Goal: Transaction & Acquisition: Purchase product/service

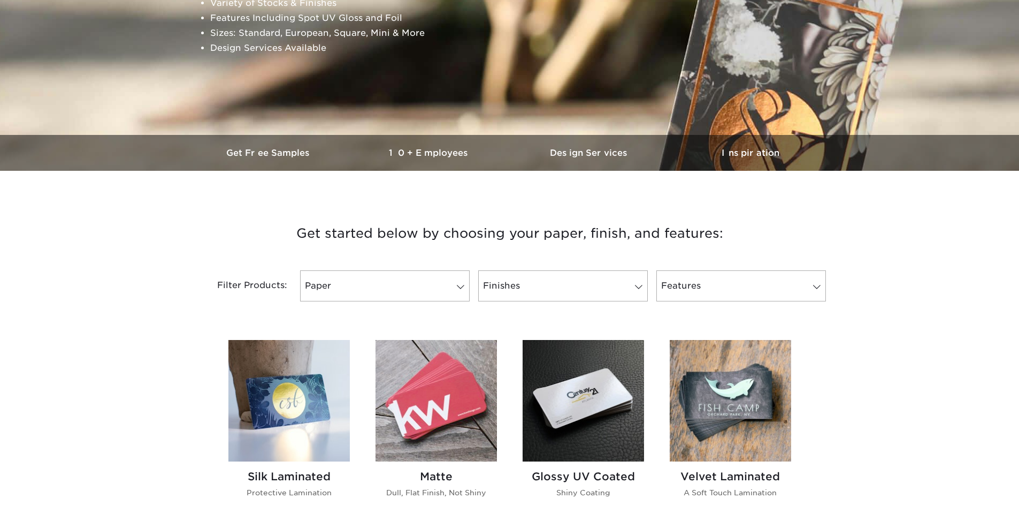
scroll to position [214, 0]
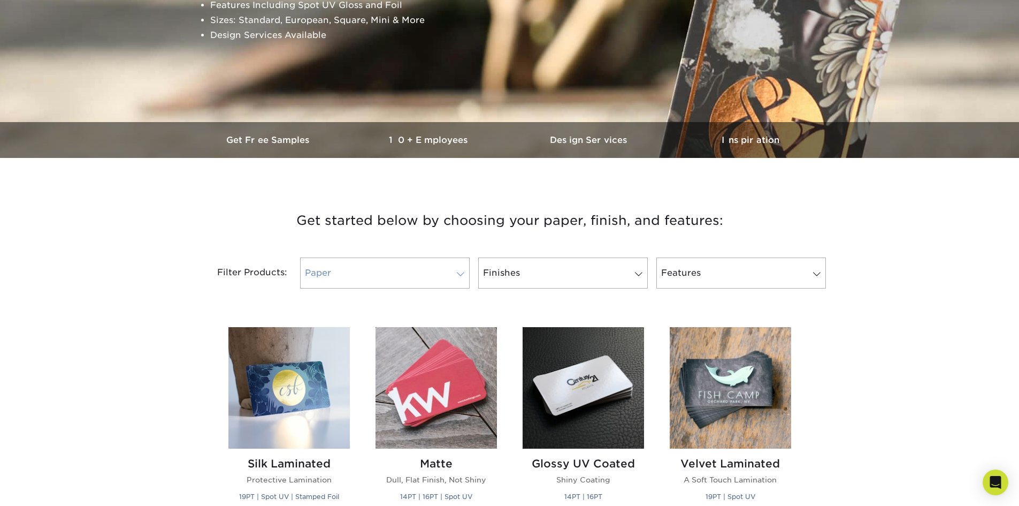
click at [451, 279] on link "Paper" at bounding box center [385, 272] width 170 height 31
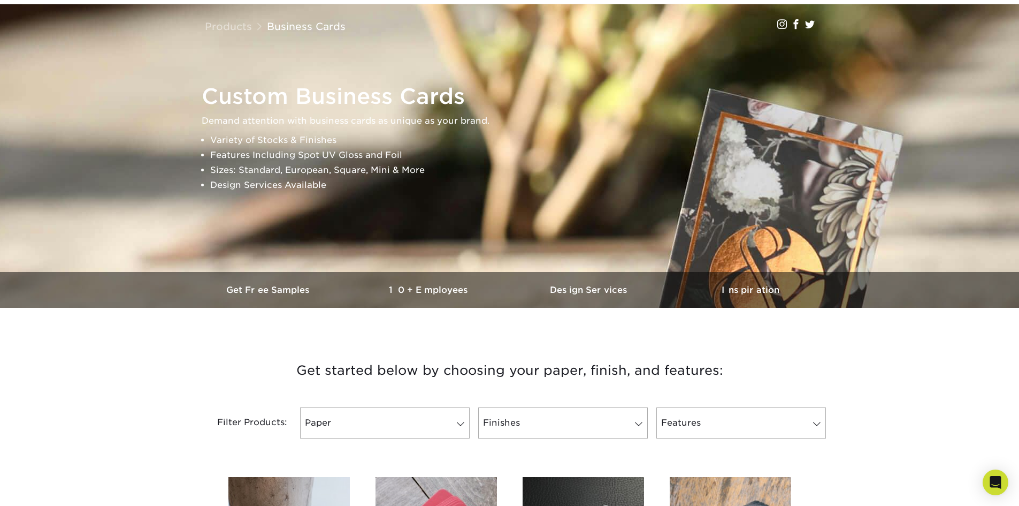
scroll to position [0, 0]
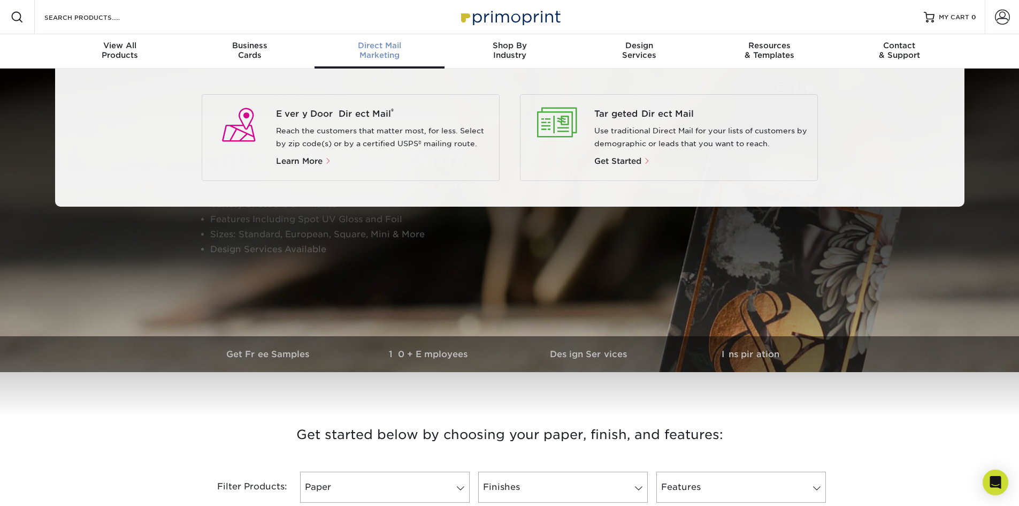
click at [356, 48] on span "Direct Mail" at bounding box center [380, 46] width 130 height 10
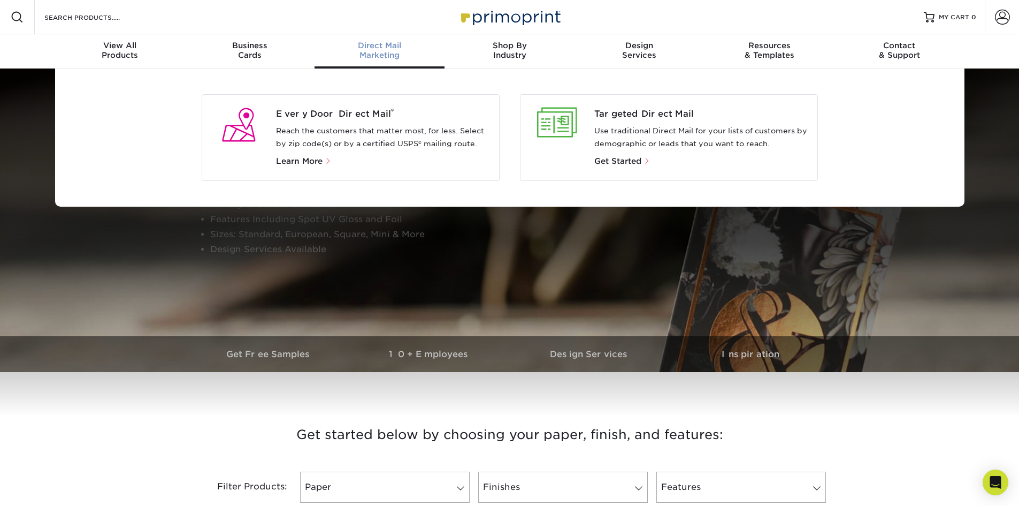
click at [358, 128] on p "Reach the customers that matter most, for less. Select by zip code(s) or by a c…" at bounding box center [383, 138] width 215 height 26
click at [356, 113] on span "Every Door Direct Mail ®" at bounding box center [383, 114] width 215 height 13
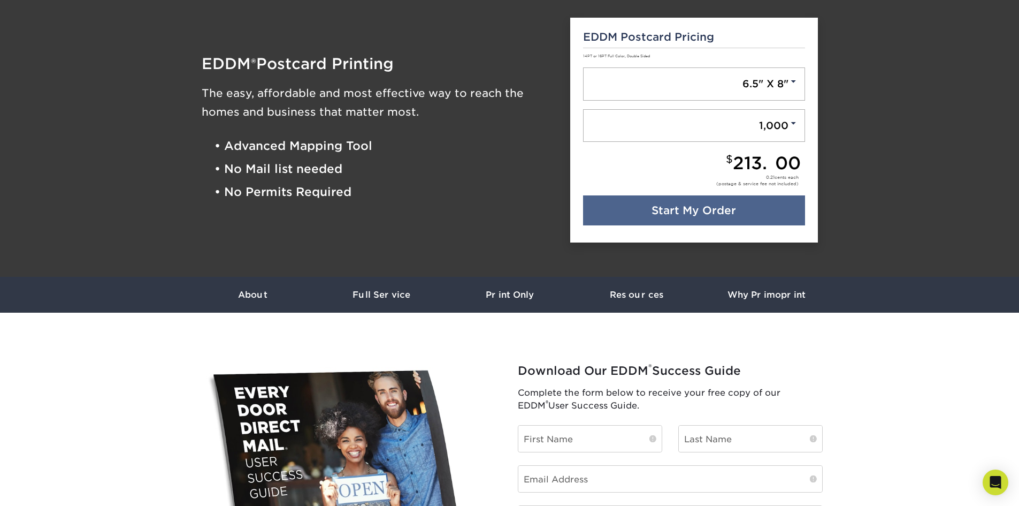
scroll to position [54, 0]
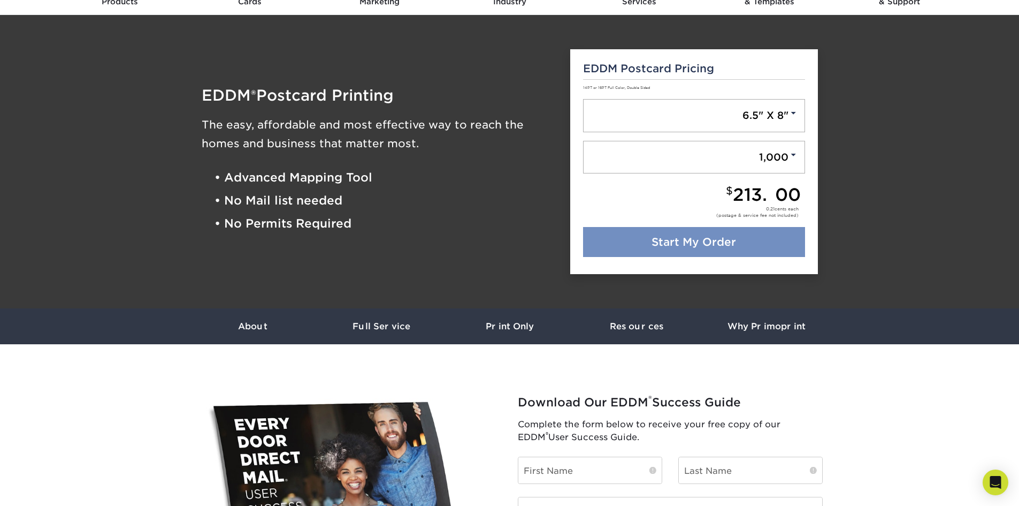
click at [705, 243] on link "Start My Order" at bounding box center [694, 242] width 222 height 30
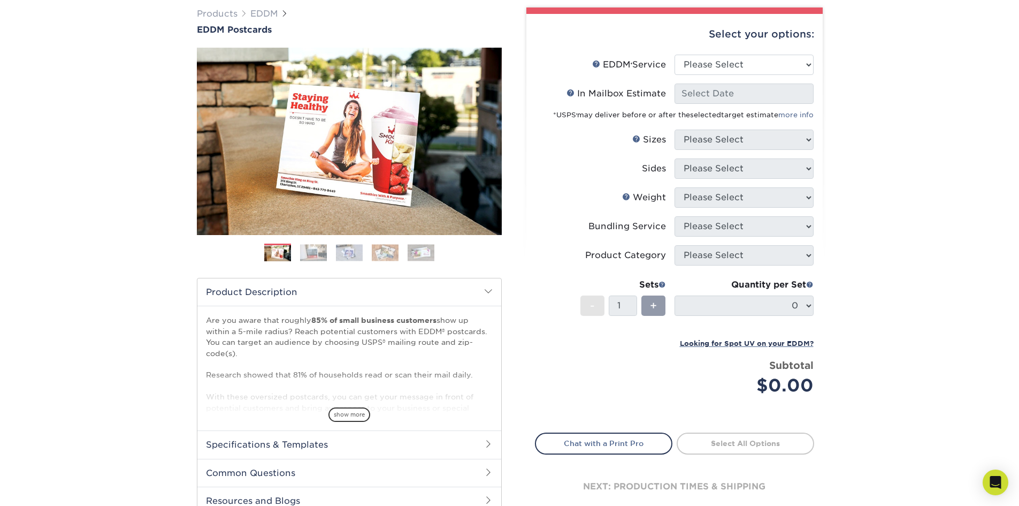
scroll to position [78, 0]
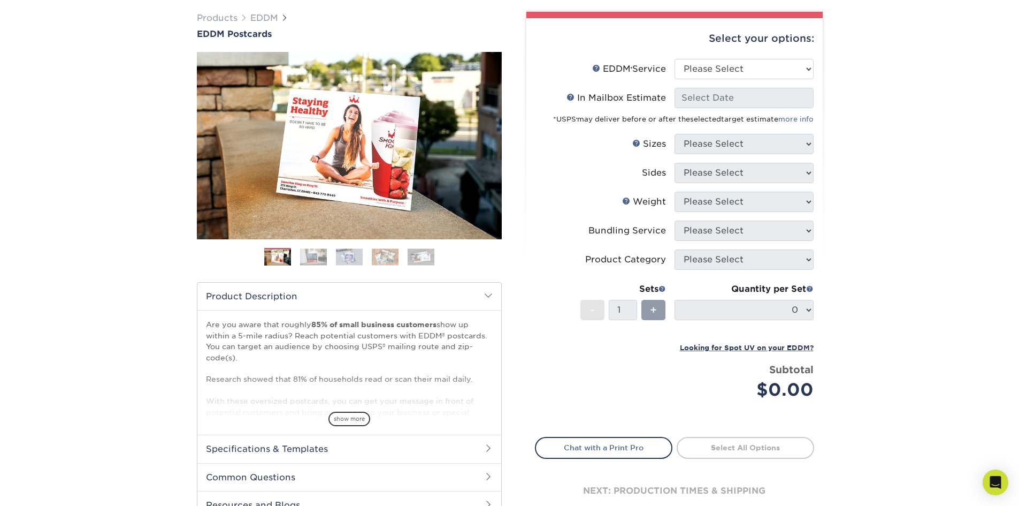
click at [771, 80] on li "EDDM Service Help EDDM ® Service Please Select Full Service Print Only" at bounding box center [675, 73] width 278 height 29
click at [770, 67] on select "Please Select Full Service Print Only" at bounding box center [744, 69] width 139 height 20
select select "print_only"
click at [675, 59] on select "Please Select Full Service Print Only" at bounding box center [744, 69] width 139 height 20
select select "-1"
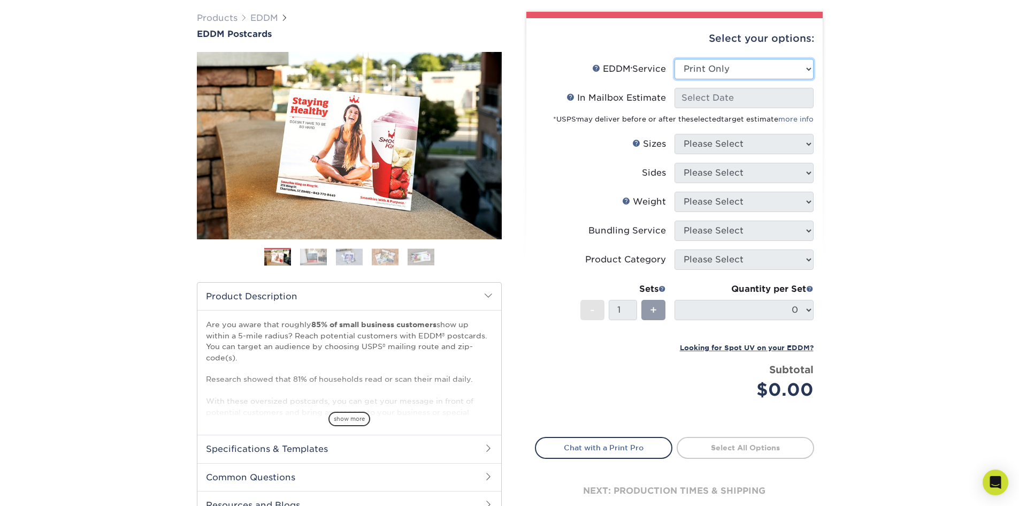
select select "-1"
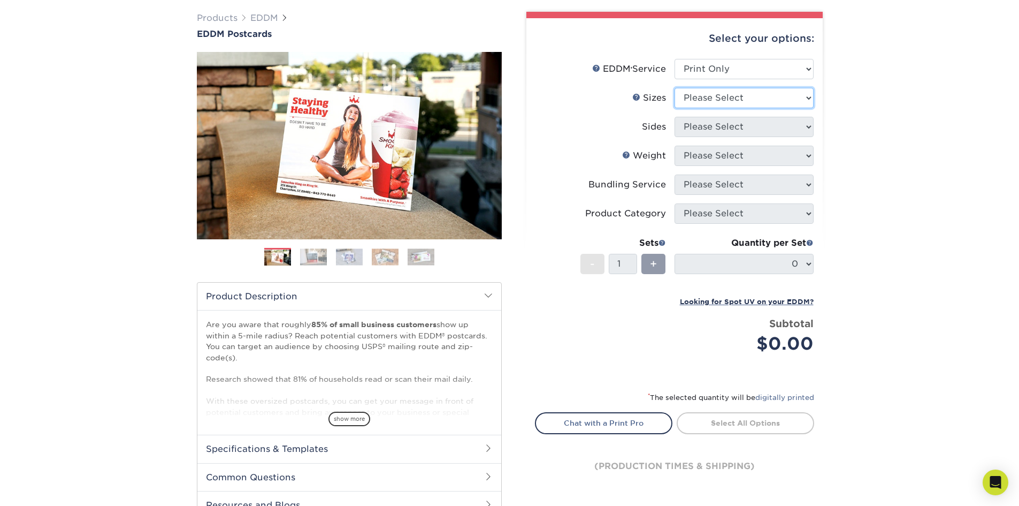
click at [808, 96] on select "Please Select 4.5" x 12" 6" x 12" 6.5" x 8" 6.5" x 9" 6.5" x 12" 7" x 8.5" 8" x…" at bounding box center [744, 98] width 139 height 20
select select "6.50x8.00"
click at [675, 88] on select "Please Select 4.5" x 12" 6" x 12" 6.5" x 8" 6.5" x 9" 6.5" x 12" 7" x 8.5" 8" x…" at bounding box center [744, 98] width 139 height 20
click at [803, 126] on select "Please Select Print Both Sides Print Front Only" at bounding box center [744, 127] width 139 height 20
select select "13abbda7-1d64-4f25-8bb2-c179b224825d"
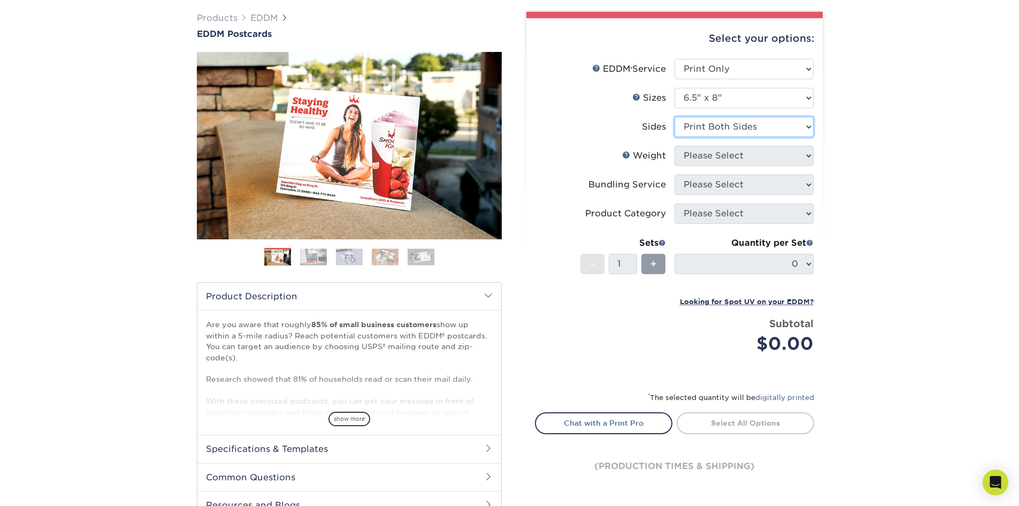
click at [675, 117] on select "Please Select Print Both Sides Print Front Only" at bounding box center [744, 127] width 139 height 20
click at [811, 158] on select "Please Select 16PT 14PT" at bounding box center [744, 156] width 139 height 20
select select "16PT"
click at [675, 146] on select "Please Select 16PT 14PT" at bounding box center [744, 156] width 139 height 20
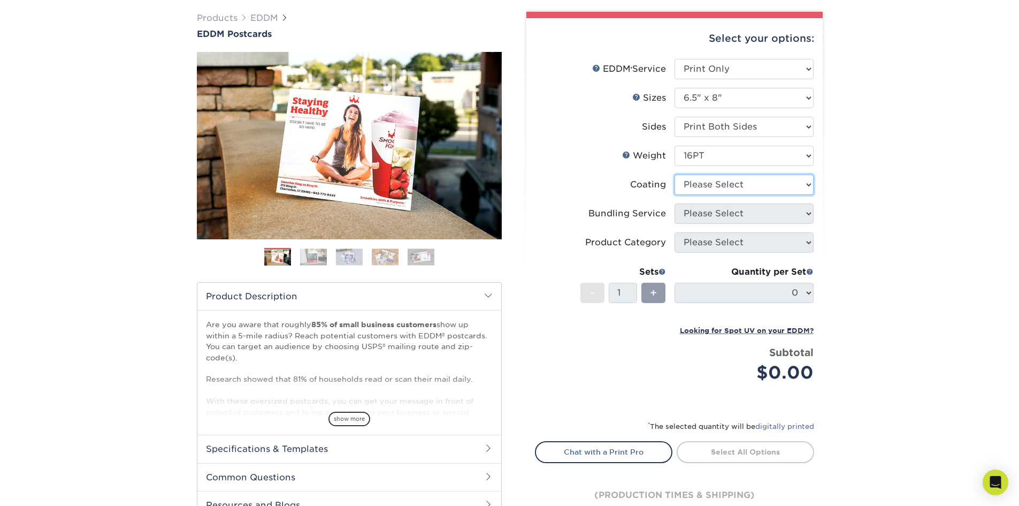
click at [798, 180] on select at bounding box center [744, 184] width 139 height 20
click at [807, 186] on select at bounding box center [744, 184] width 139 height 20
select select "1e8116af-acfc-44b1-83dc-8181aa338834"
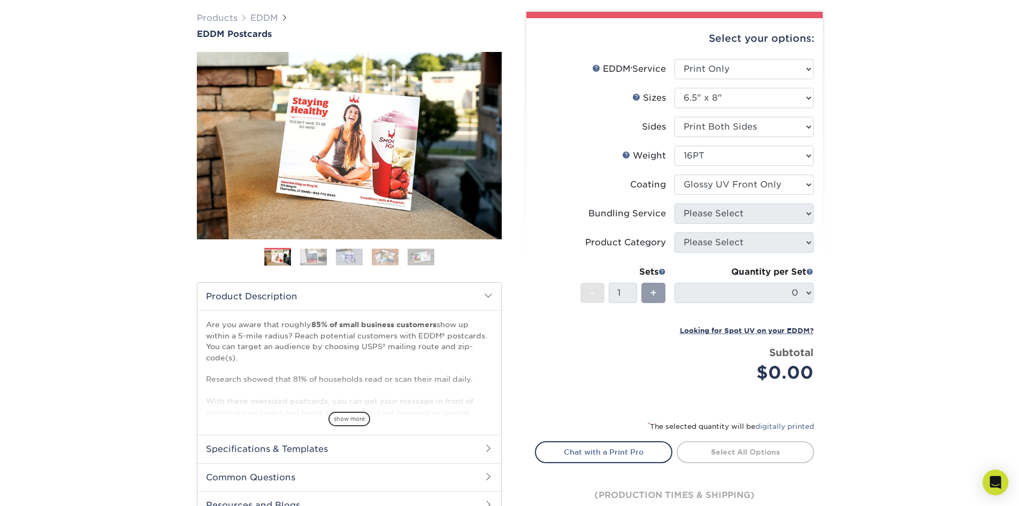
click at [675, 174] on select at bounding box center [744, 184] width 139 height 20
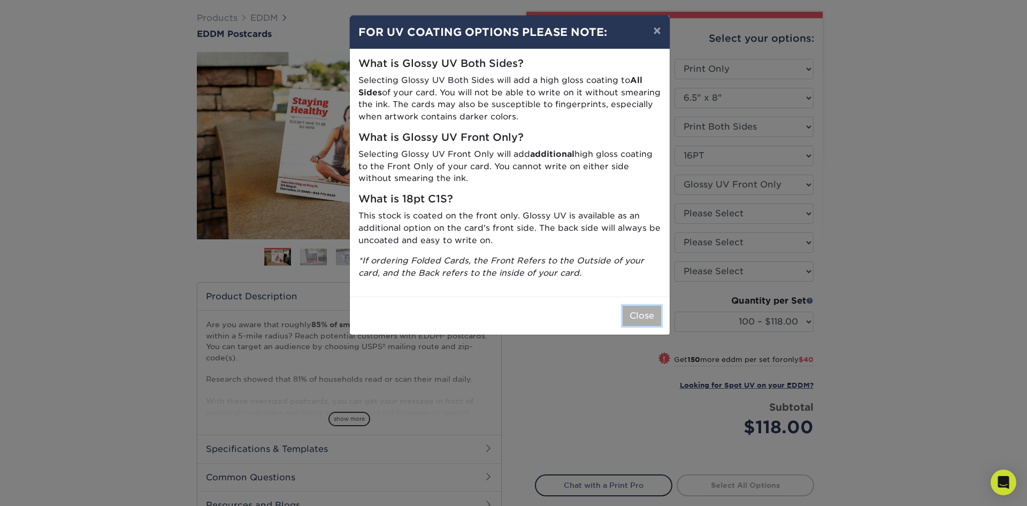
click at [639, 313] on button "Close" at bounding box center [642, 316] width 39 height 20
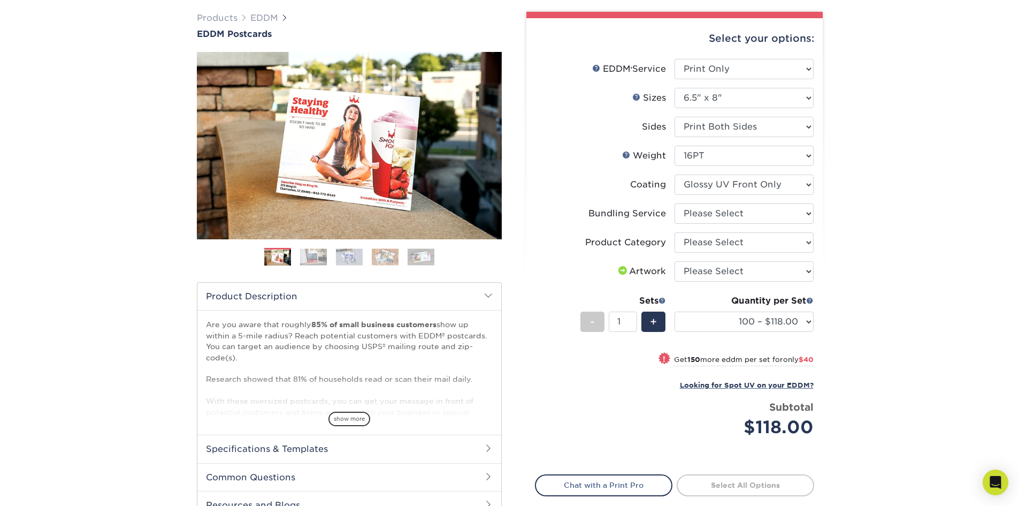
click at [923, 224] on div "Products EDDM EDDM Postcards Previous Next" at bounding box center [509, 294] width 1019 height 608
click at [793, 272] on select "Please Select I will upload files I need a design - $150" at bounding box center [744, 271] width 139 height 20
select select "upload"
click at [675, 261] on select "Please Select I will upload files I need a design - $150" at bounding box center [744, 271] width 139 height 20
click at [910, 285] on div "Products EDDM EDDM Postcards Previous Next" at bounding box center [509, 294] width 1019 height 608
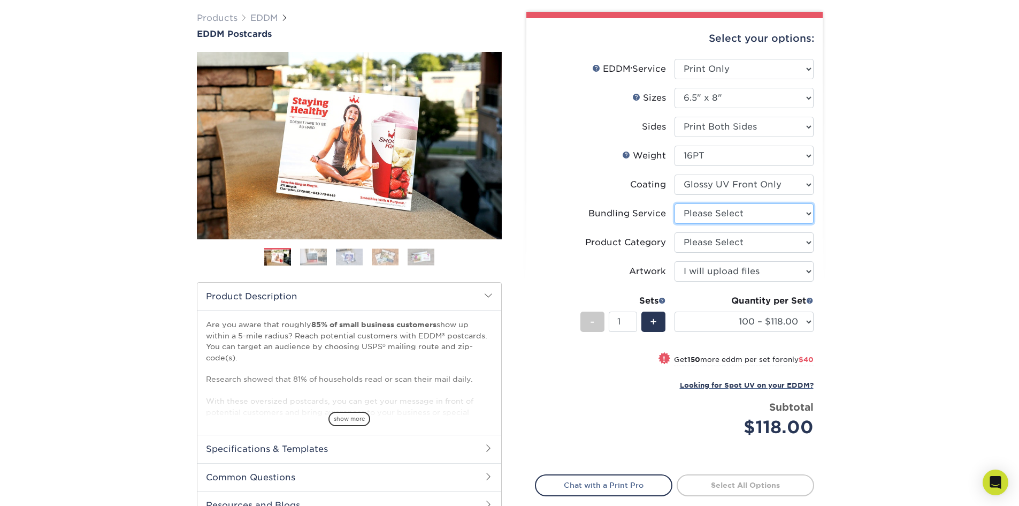
click at [810, 218] on select "Please Select No Bundling Services Yes, Bundles of 50 (+2 Days) Yes, Bundles of…" at bounding box center [744, 213] width 139 height 20
select select "58689abb-25c0-461c-a4c3-a80b627d6649"
click at [675, 203] on select "Please Select No Bundling Services Yes, Bundles of 50 (+2 Days) Yes, Bundles of…" at bounding box center [744, 213] width 139 height 20
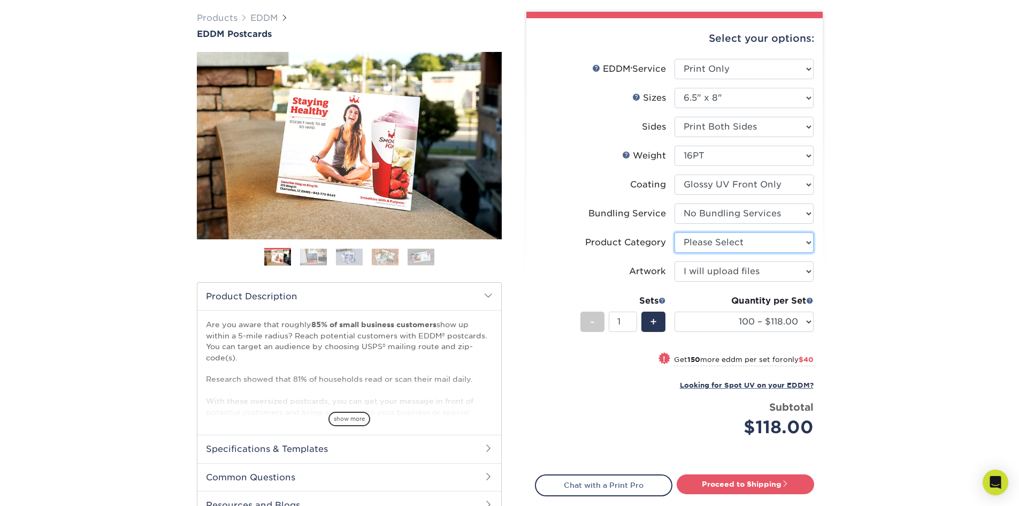
click at [804, 245] on select "Please Select Postcards" at bounding box center [744, 242] width 139 height 20
select select "9b7272e0-d6c8-4c3c-8e97-d3a1bcdab858"
click at [675, 232] on select "Please Select Postcards" at bounding box center [744, 242] width 139 height 20
click at [930, 223] on div "Products EDDM EDDM Postcards Previous Next" at bounding box center [509, 294] width 1019 height 608
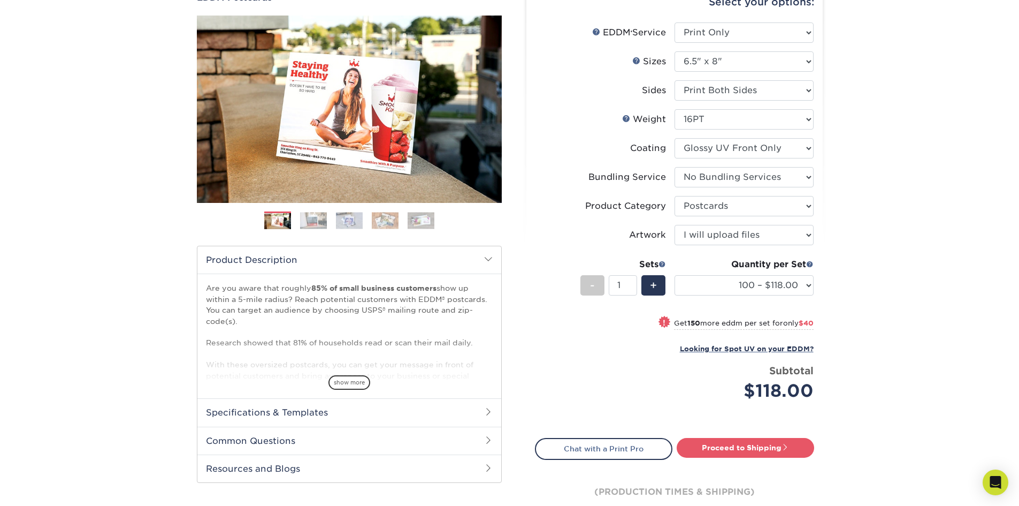
scroll to position [132, 0]
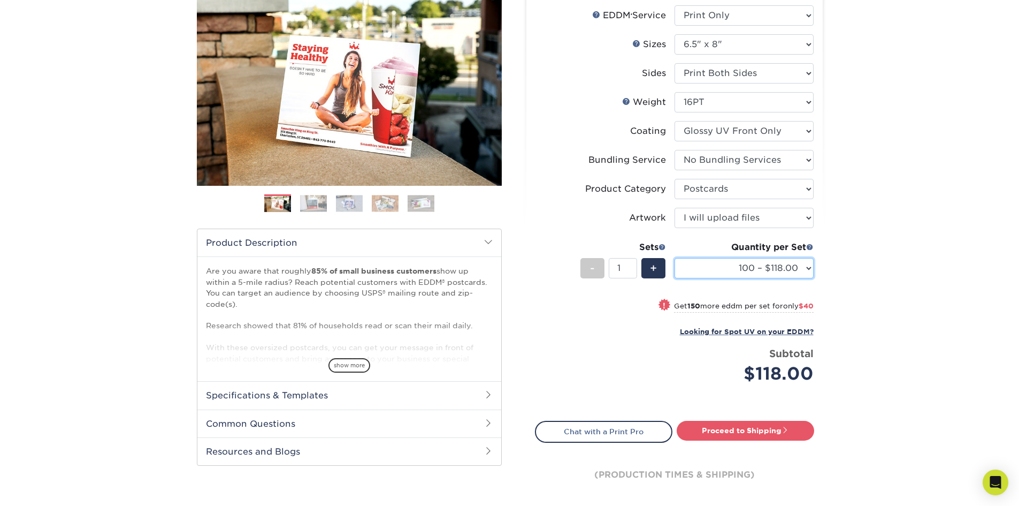
click at [806, 263] on select "100 – $118.00 250 – $158.00 500 – $182.00 1000 – $209.00 2500 – $337.00 5000 – …" at bounding box center [744, 268] width 139 height 20
click at [675, 258] on select "100 – $118.00 250 – $158.00 500 – $182.00 1000 – $209.00 2500 – $337.00 5000 – …" at bounding box center [744, 268] width 139 height 20
click at [807, 269] on select "100 – $118.00 250 – $158.00 500 – $182.00 1000 – $209.00 2500 – $337.00 5000 – …" at bounding box center [744, 268] width 139 height 20
select select "1000 – $209.00"
click at [675, 258] on select "100 – $118.00 250 – $158.00 500 – $182.00 1000 – $209.00 2500 – $337.00 5000 – …" at bounding box center [744, 268] width 139 height 20
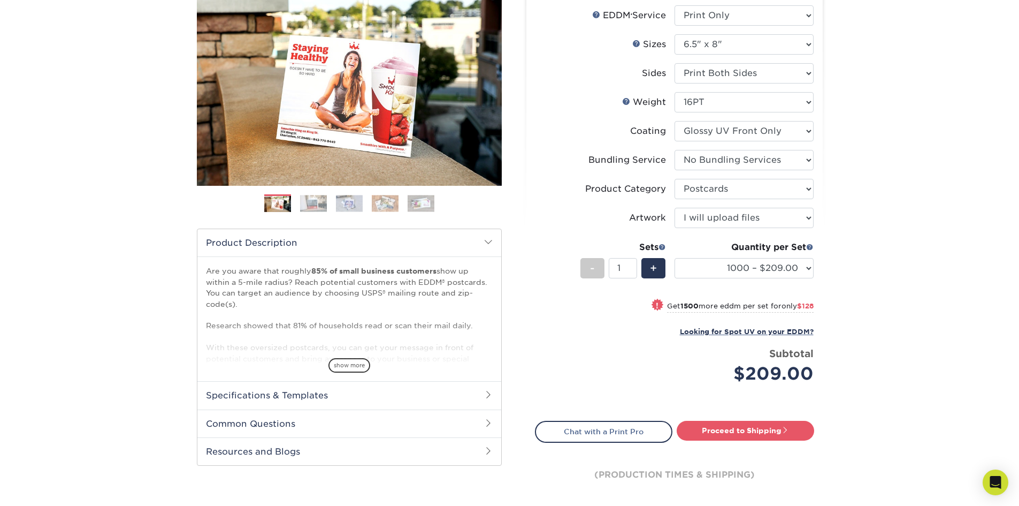
click at [917, 353] on div "Products EDDM EDDM Postcards Previous Next" at bounding box center [509, 241] width 1019 height 608
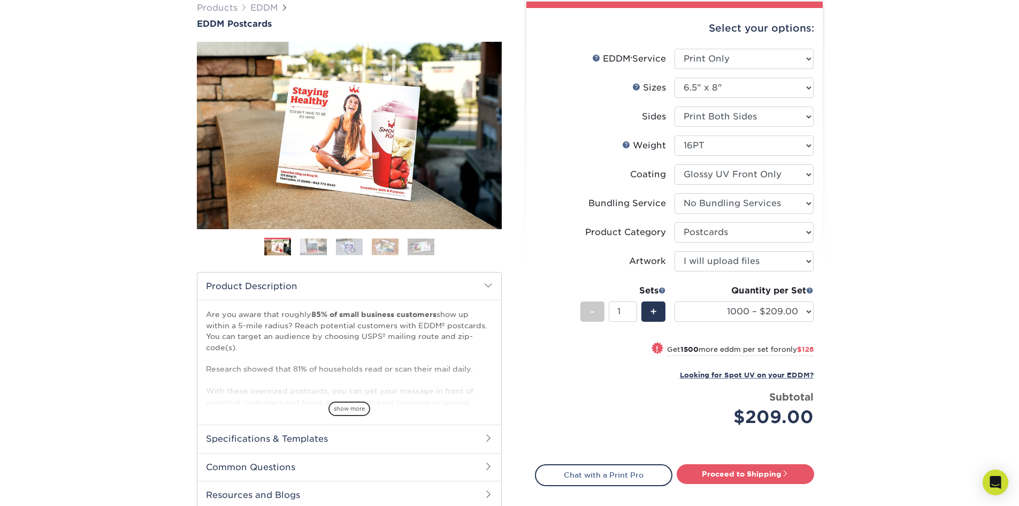
scroll to position [107, 0]
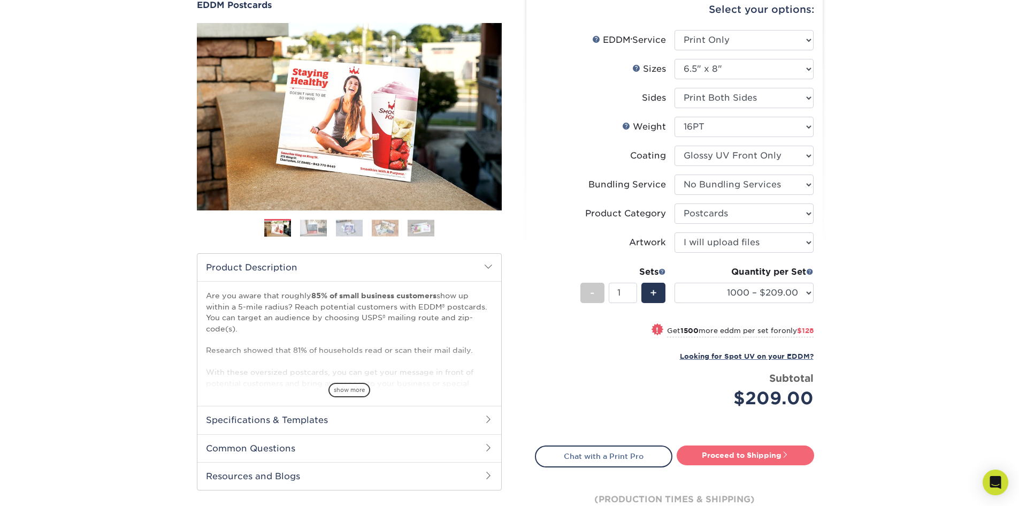
click at [713, 457] on link "Proceed to Shipping" at bounding box center [746, 454] width 138 height 19
type input "Set 1"
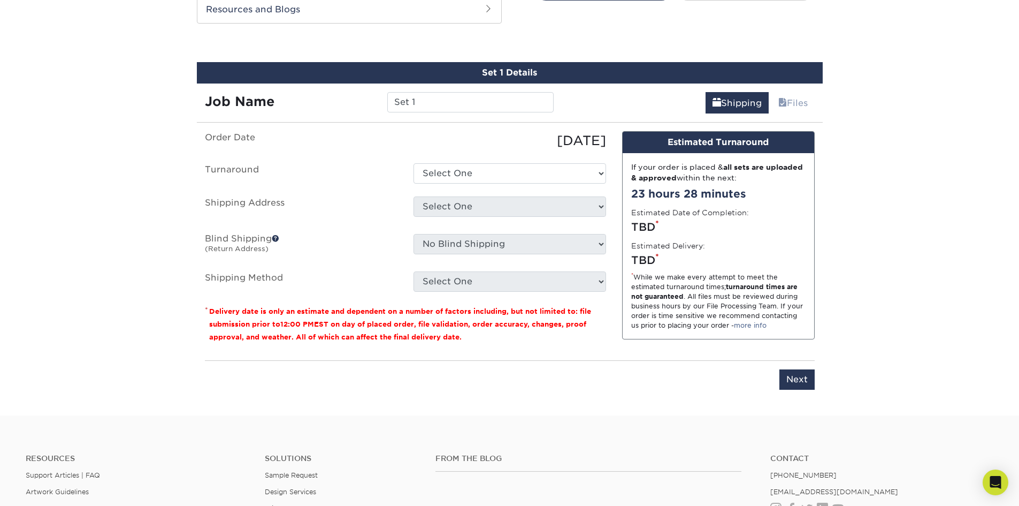
scroll to position [582, 0]
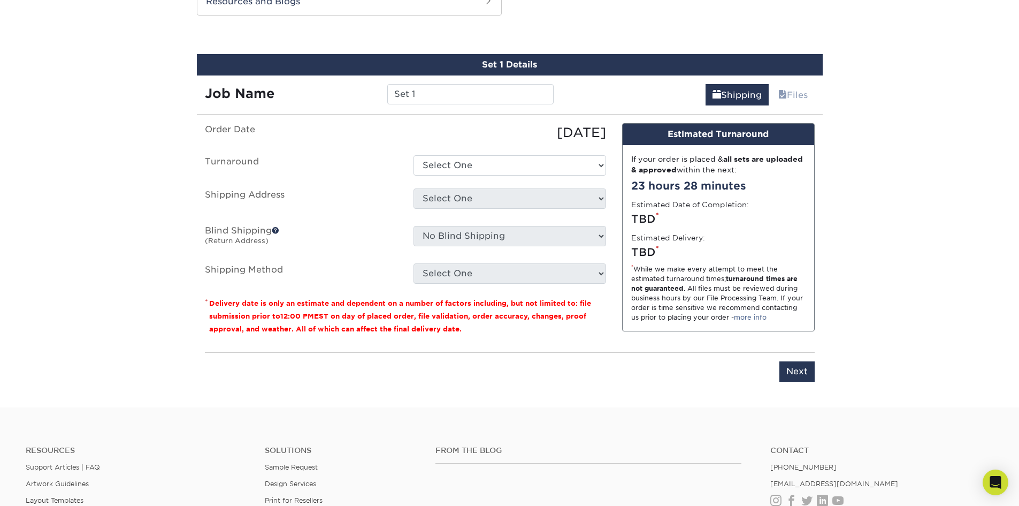
click at [500, 177] on ul "Order Date 10/09/2025 Turnaround Select One 2-4 Business Days 2 Day Next Busine…" at bounding box center [405, 203] width 401 height 161
click at [509, 165] on select "Select One 2-4 Business Days 2 Day Next Business Day" at bounding box center [510, 165] width 193 height 20
click at [414, 155] on select "Select One 2-4 Business Days 2 Day Next Business Day" at bounding box center [510, 165] width 193 height 20
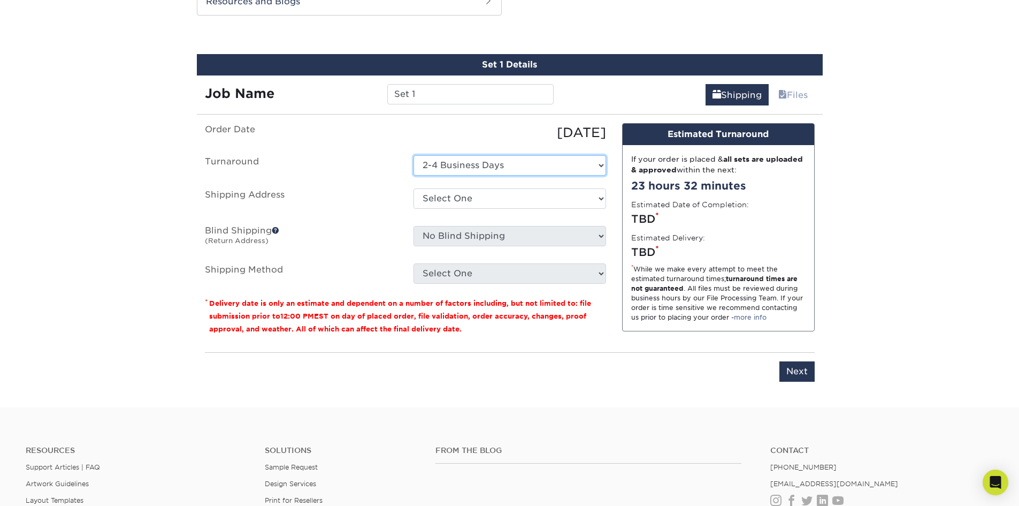
click at [559, 159] on select "Select One 2-4 Business Days 2 Day Next Business Day" at bounding box center [510, 165] width 193 height 20
select select "dd919e99-5f62-4057-8858-40a936fc4741"
click at [414, 155] on select "Select One 2-4 Business Days 2 Day Next Business Day" at bounding box center [510, 165] width 193 height 20
click at [551, 199] on select "Select One + Add New Address - Login" at bounding box center [510, 198] width 193 height 20
select select "newaddress"
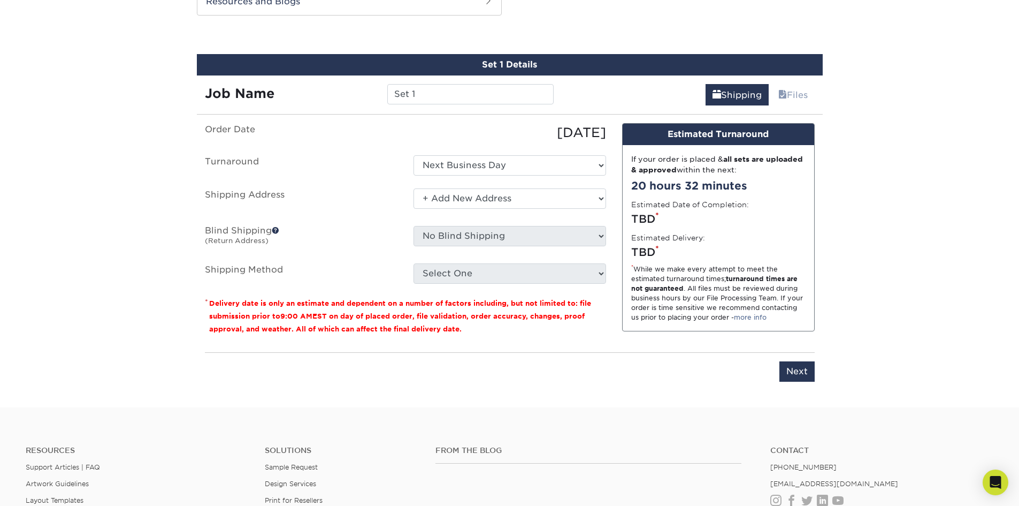
click at [414, 188] on select "Select One + Add New Address - Login" at bounding box center [510, 198] width 193 height 20
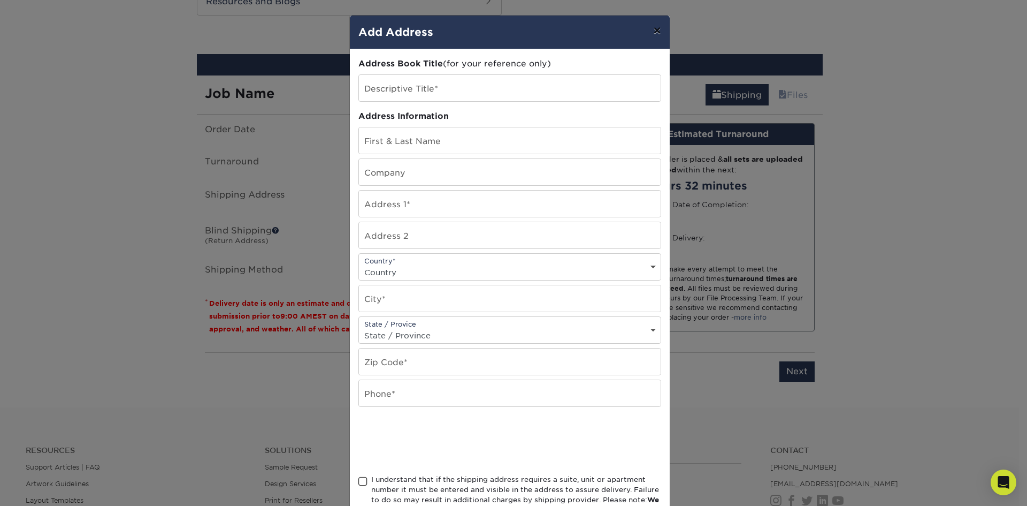
click at [651, 28] on button "×" at bounding box center [657, 31] width 25 height 30
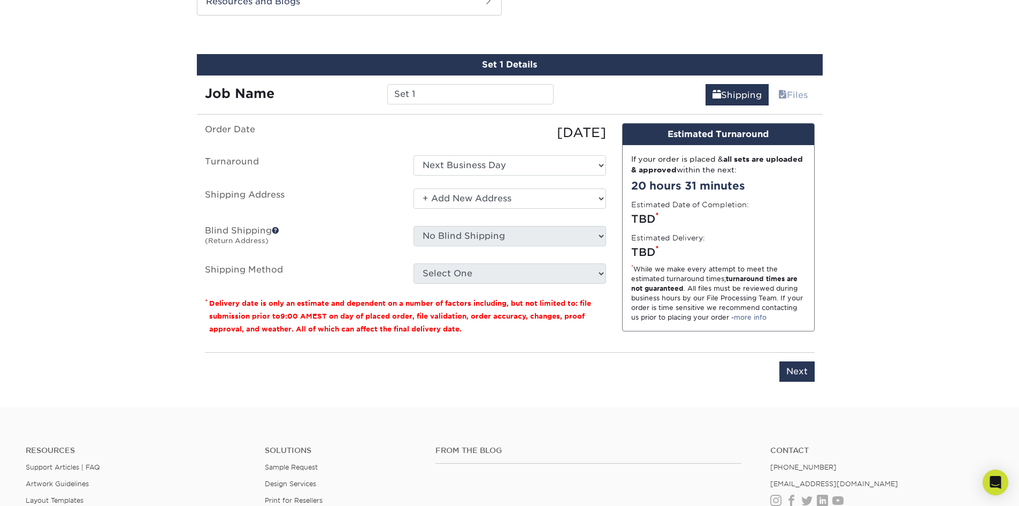
click at [275, 230] on span at bounding box center [275, 229] width 7 height 7
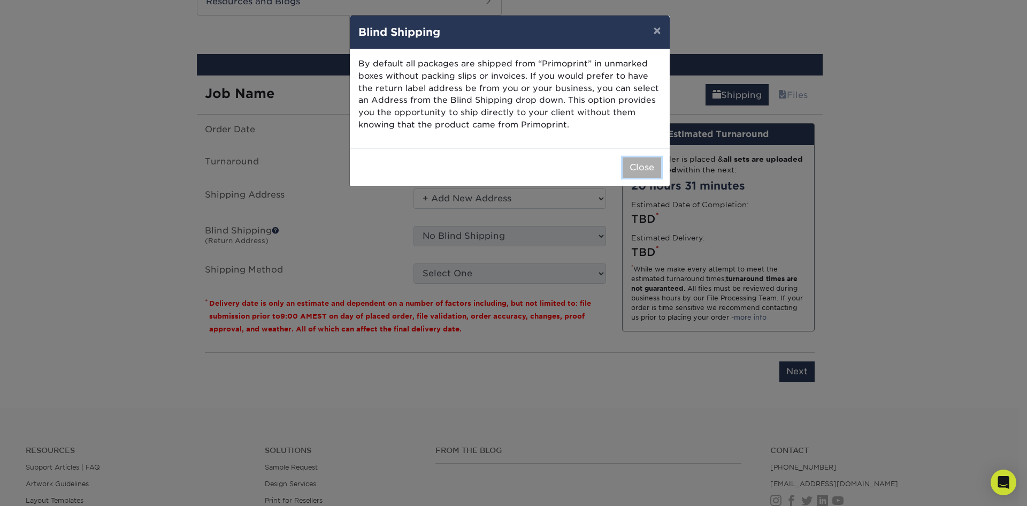
click at [643, 170] on button "Close" at bounding box center [642, 167] width 39 height 20
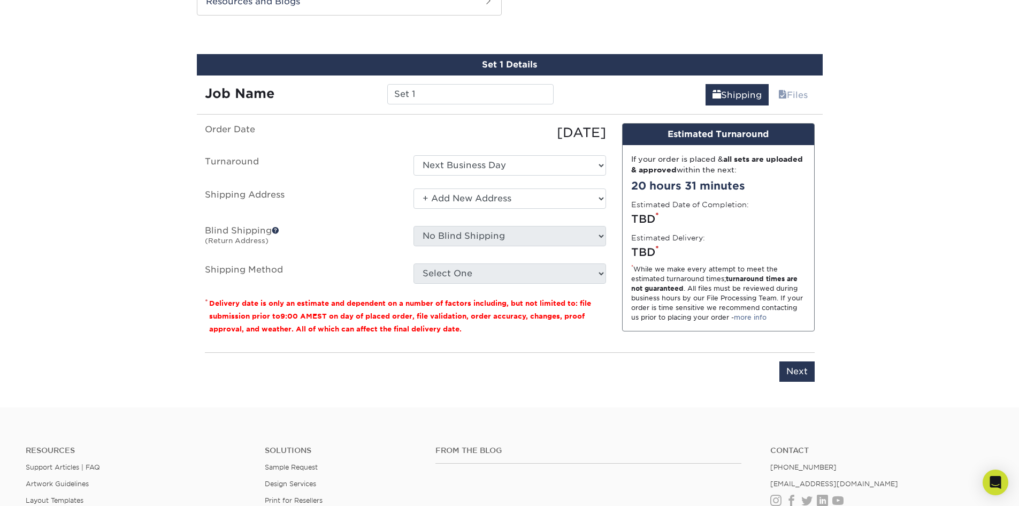
click at [599, 169] on select "Select One 2-4 Business Days 2 Day Next Business Day" at bounding box center [510, 165] width 193 height 20
select select "75875856-e49d-495a-a0d0-13031de73584"
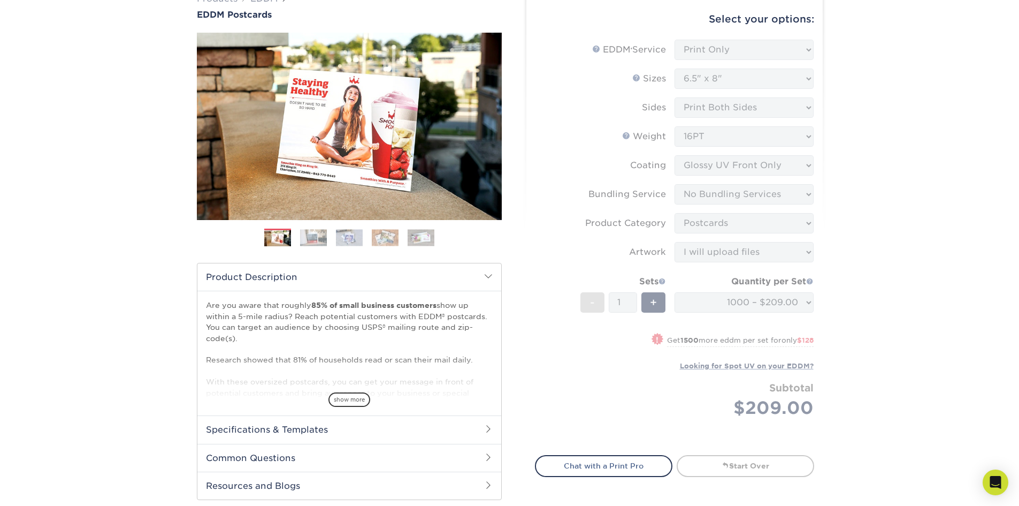
scroll to position [0, 0]
